Goal: Task Accomplishment & Management: Manage account settings

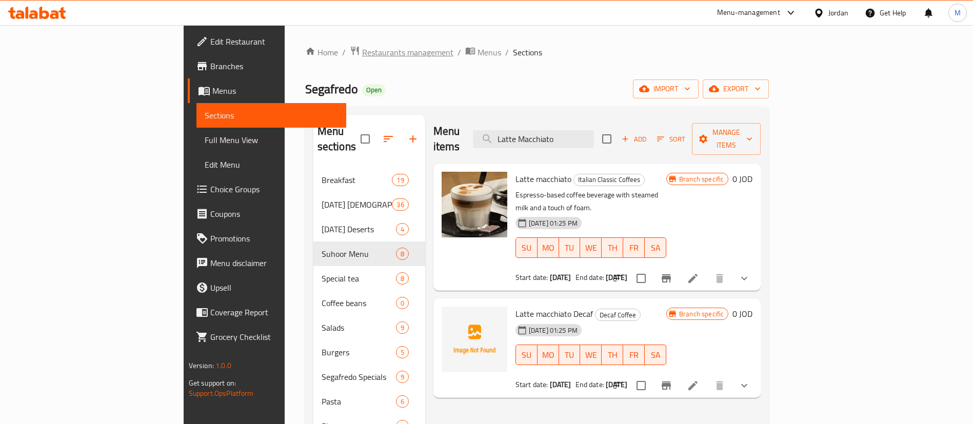
click at [362, 51] on span "Restaurants management" at bounding box center [407, 52] width 91 height 12
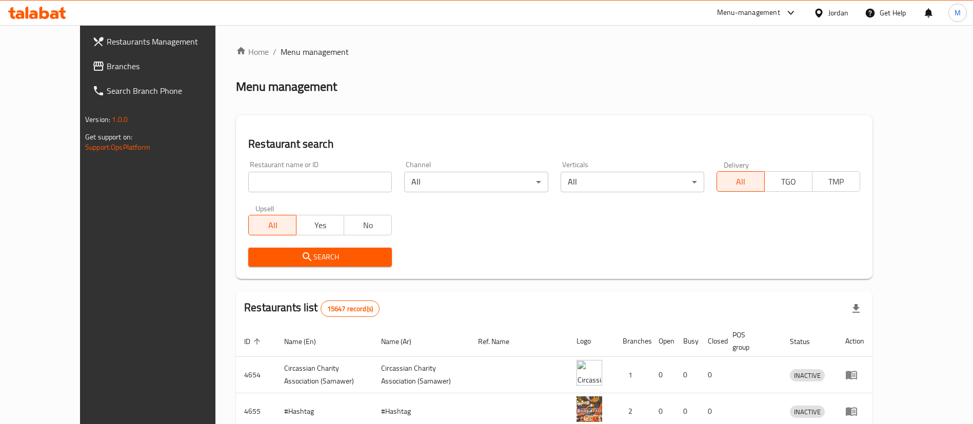
click at [297, 177] on input "search" at bounding box center [320, 182] width 144 height 21
type input "Saj Haretna"
click at [321, 265] on button "Search" at bounding box center [320, 257] width 144 height 19
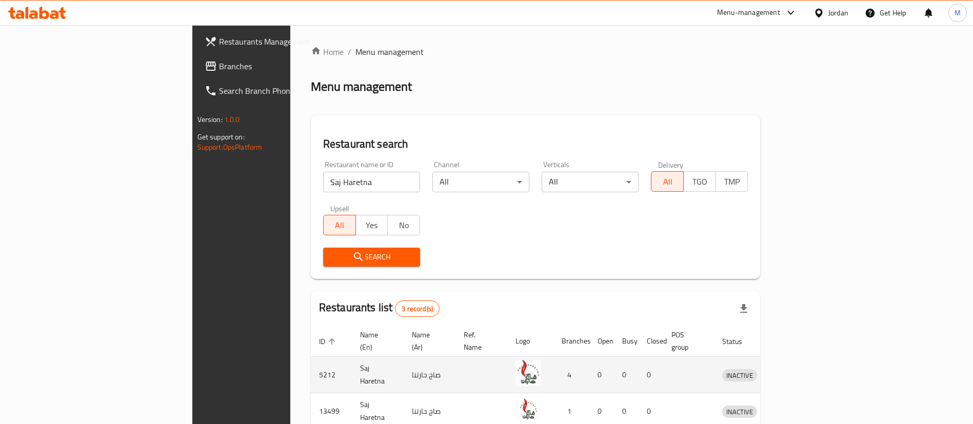
scroll to position [86, 0]
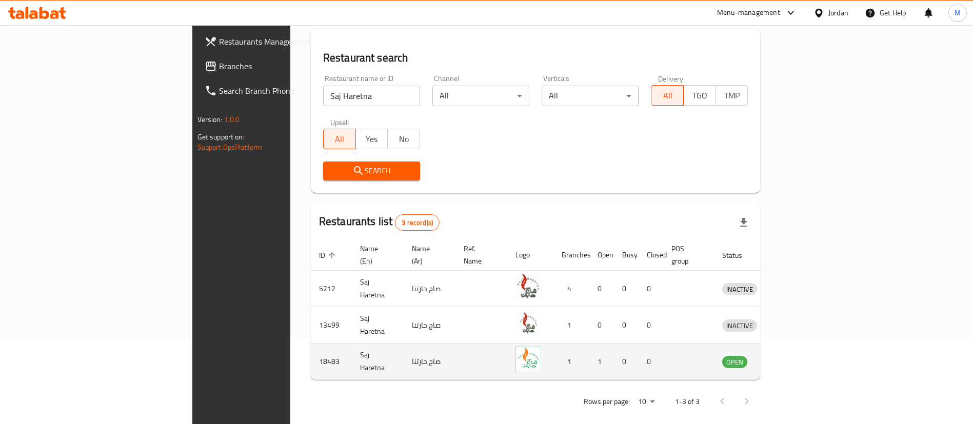
click at [804, 357] on td "enhanced table" at bounding box center [786, 362] width 35 height 36
click at [789, 358] on icon "enhanced table" at bounding box center [783, 362] width 11 height 9
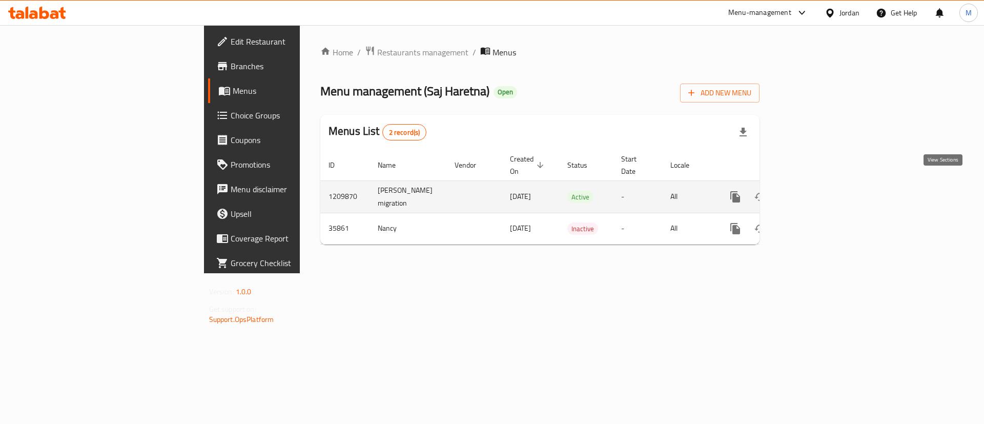
click at [822, 185] on link "enhanced table" at bounding box center [809, 197] width 25 height 25
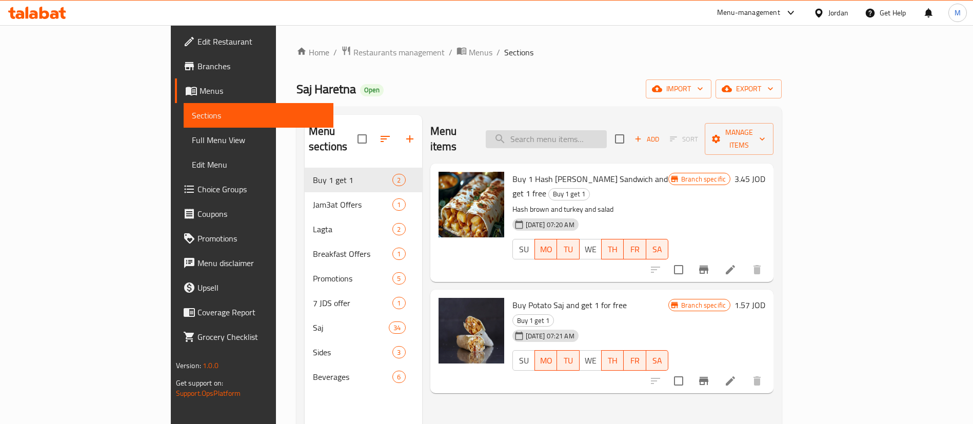
click at [581, 132] on input "search" at bounding box center [546, 139] width 121 height 18
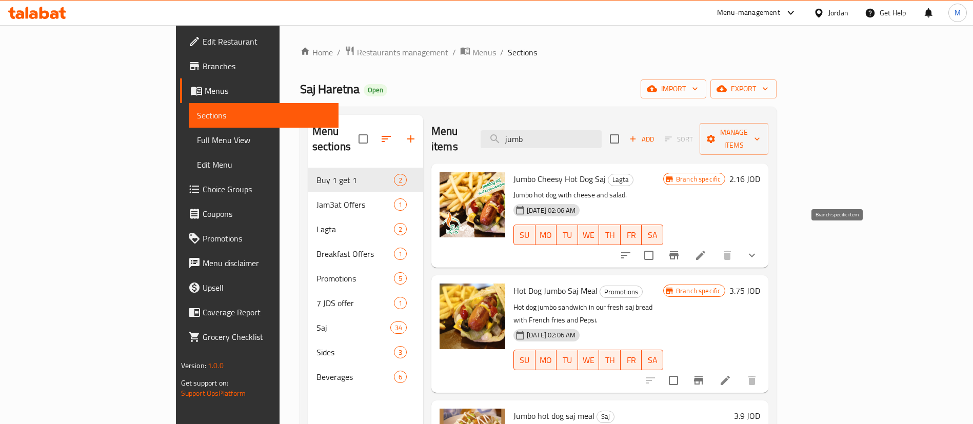
type input "jumb"
click at [678, 251] on icon "Branch-specific-item" at bounding box center [673, 255] width 9 height 8
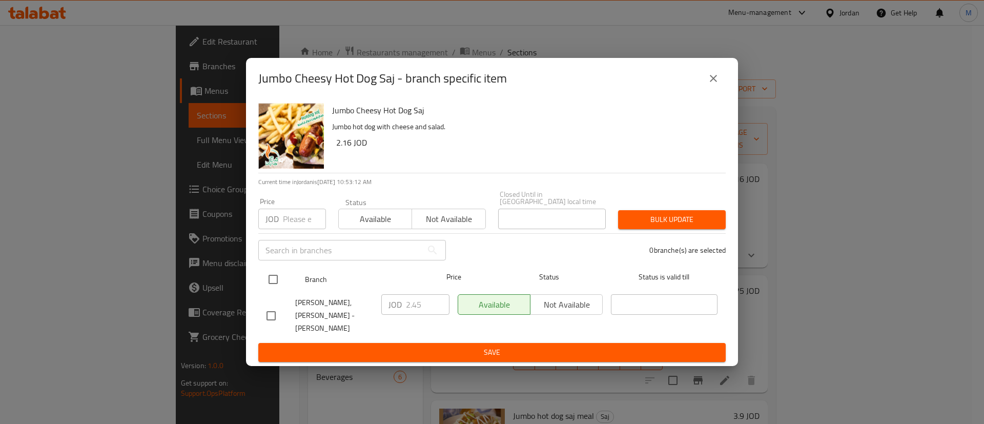
click at [279, 283] on input "checkbox" at bounding box center [274, 280] width 22 height 22
checkbox input "true"
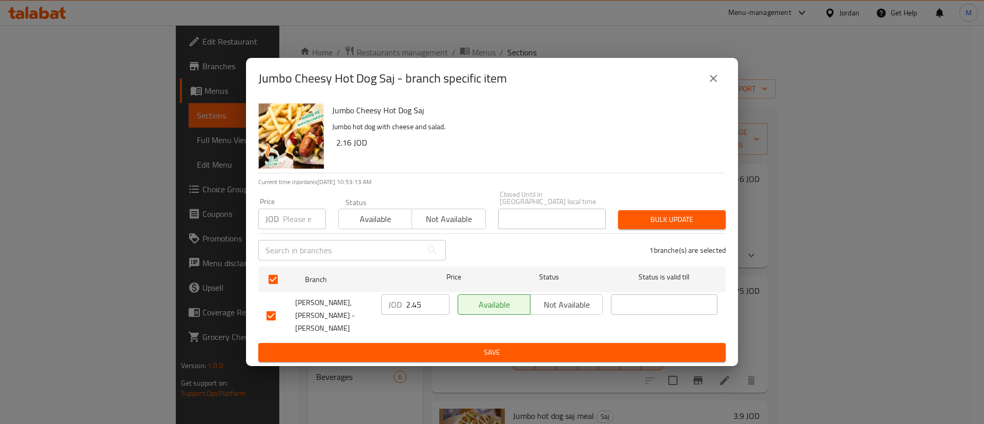
click at [552, 294] on div "Available Not available" at bounding box center [530, 315] width 153 height 51
click at [553, 304] on span "Not available" at bounding box center [567, 304] width 64 height 15
click at [560, 346] on span "Save" at bounding box center [492, 352] width 451 height 13
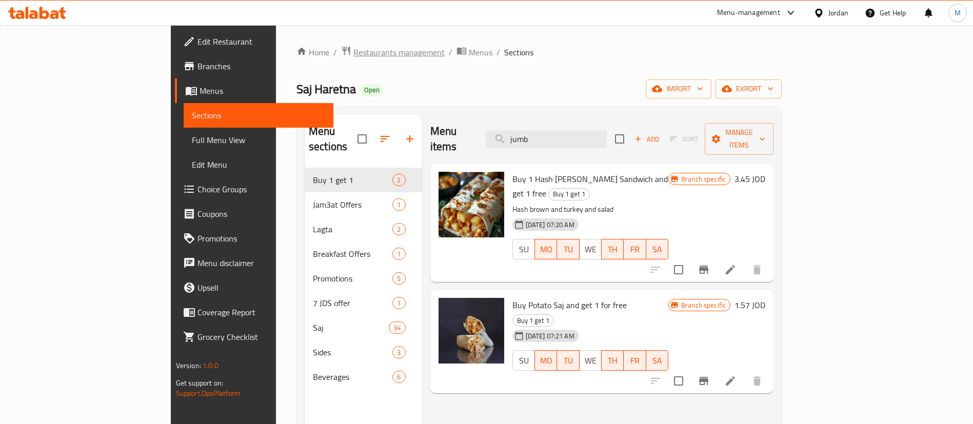
click at [353, 46] on span "Restaurants management" at bounding box center [398, 52] width 91 height 12
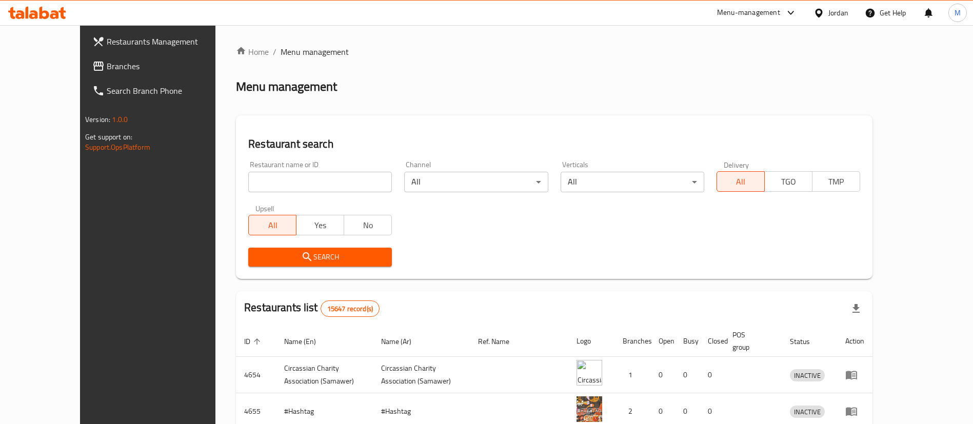
click at [800, 61] on div "Home / Menu management Menu management Restaurant search Restaurant name or ID …" at bounding box center [554, 367] width 636 height 643
click at [341, 184] on input "search" at bounding box center [320, 182] width 144 height 21
type input "El PATRON"
click button "Search" at bounding box center [320, 257] width 144 height 19
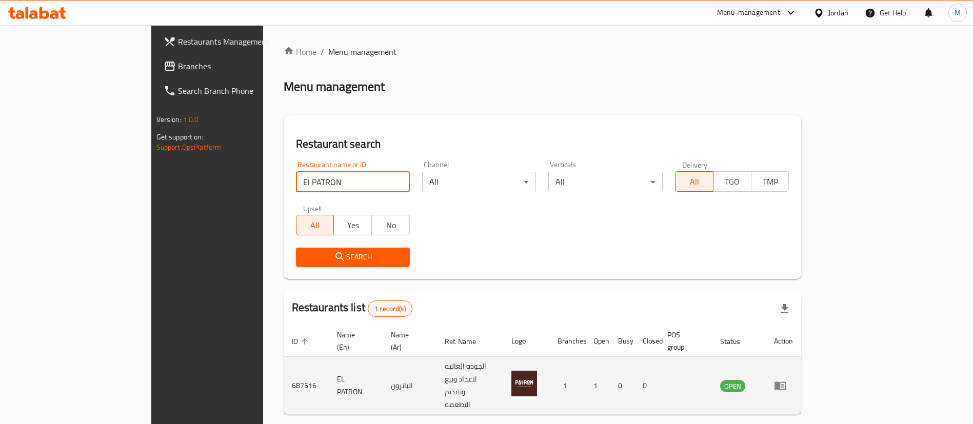
scroll to position [13, 0]
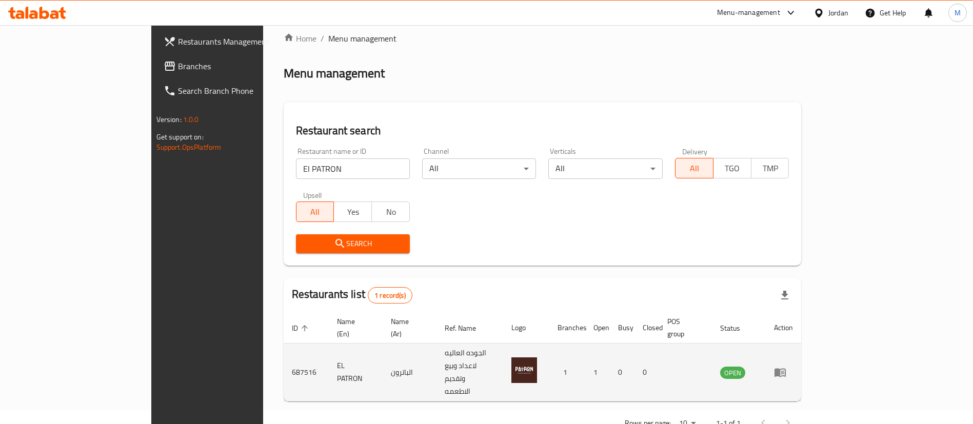
click at [784, 371] on icon "enhanced table" at bounding box center [782, 373] width 4 height 4
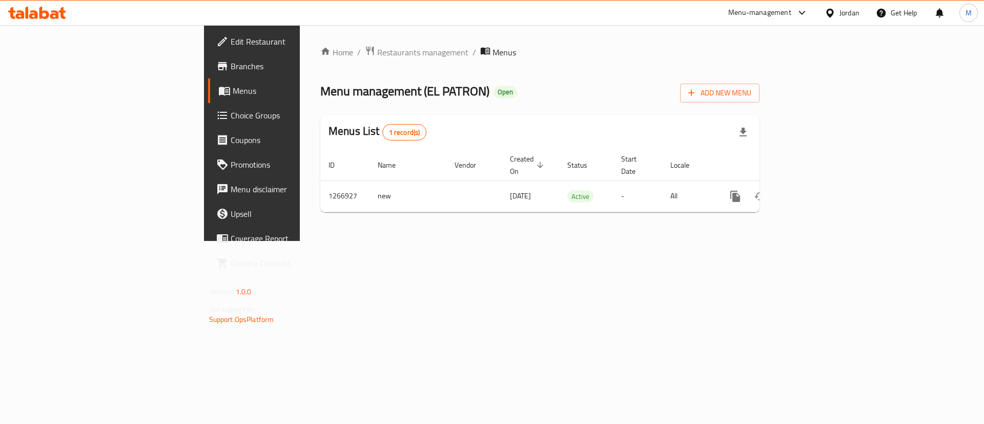
click at [231, 61] on span "Branches" at bounding box center [296, 66] width 130 height 12
